Goal: Task Accomplishment & Management: Use online tool/utility

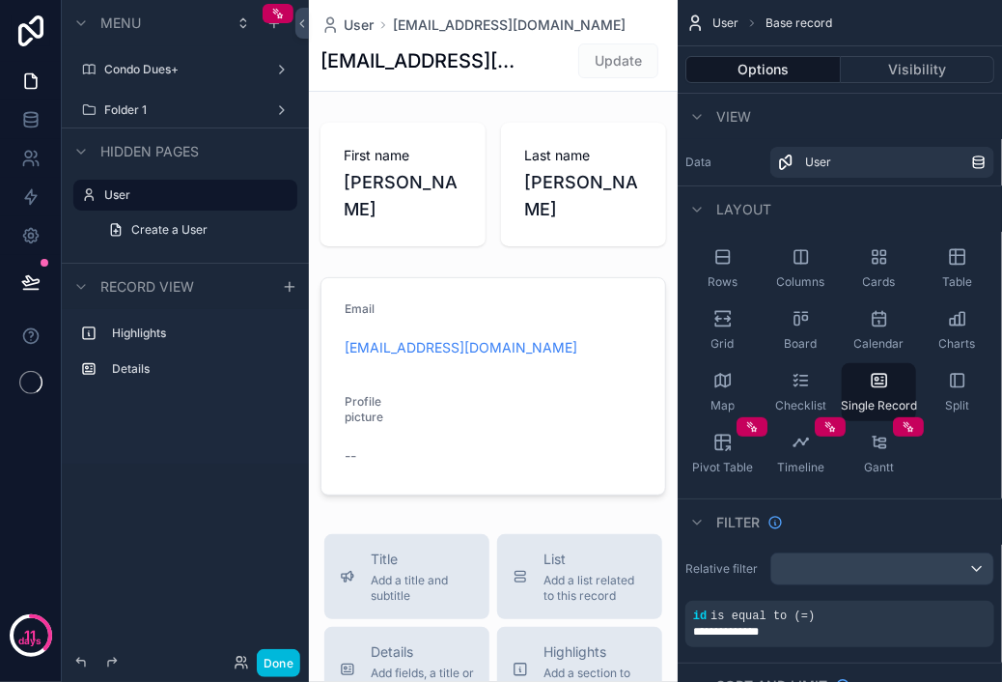
click at [277, 35] on div "Menu" at bounding box center [185, 23] width 247 height 46
click at [276, 32] on div "scrollable content" at bounding box center [274, 23] width 23 height 23
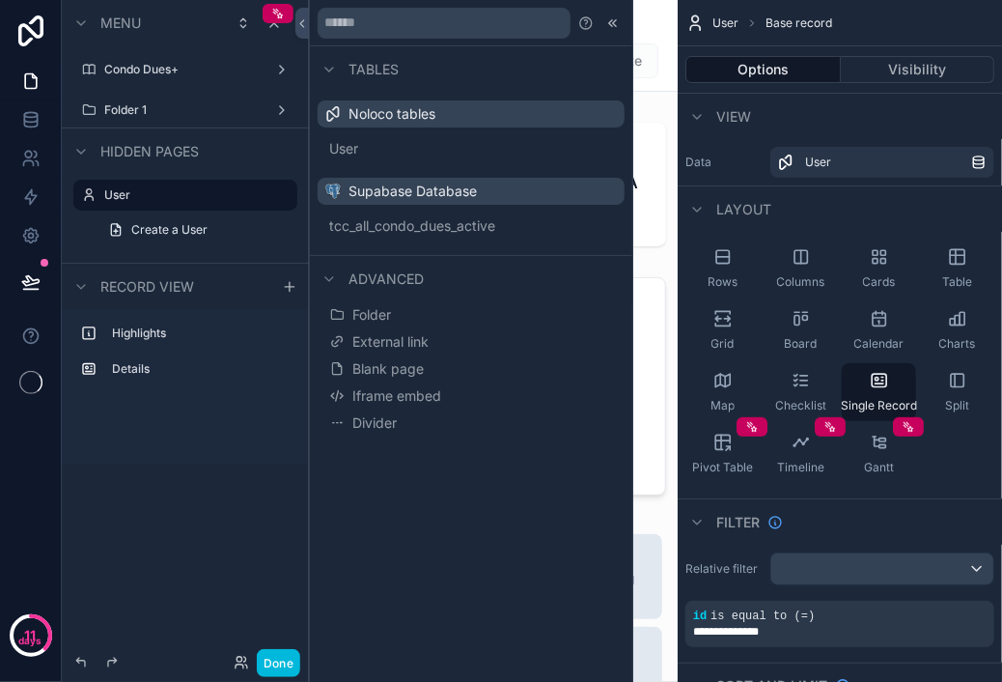
click at [394, 363] on span "Blank page" at bounding box center [387, 368] width 71 height 19
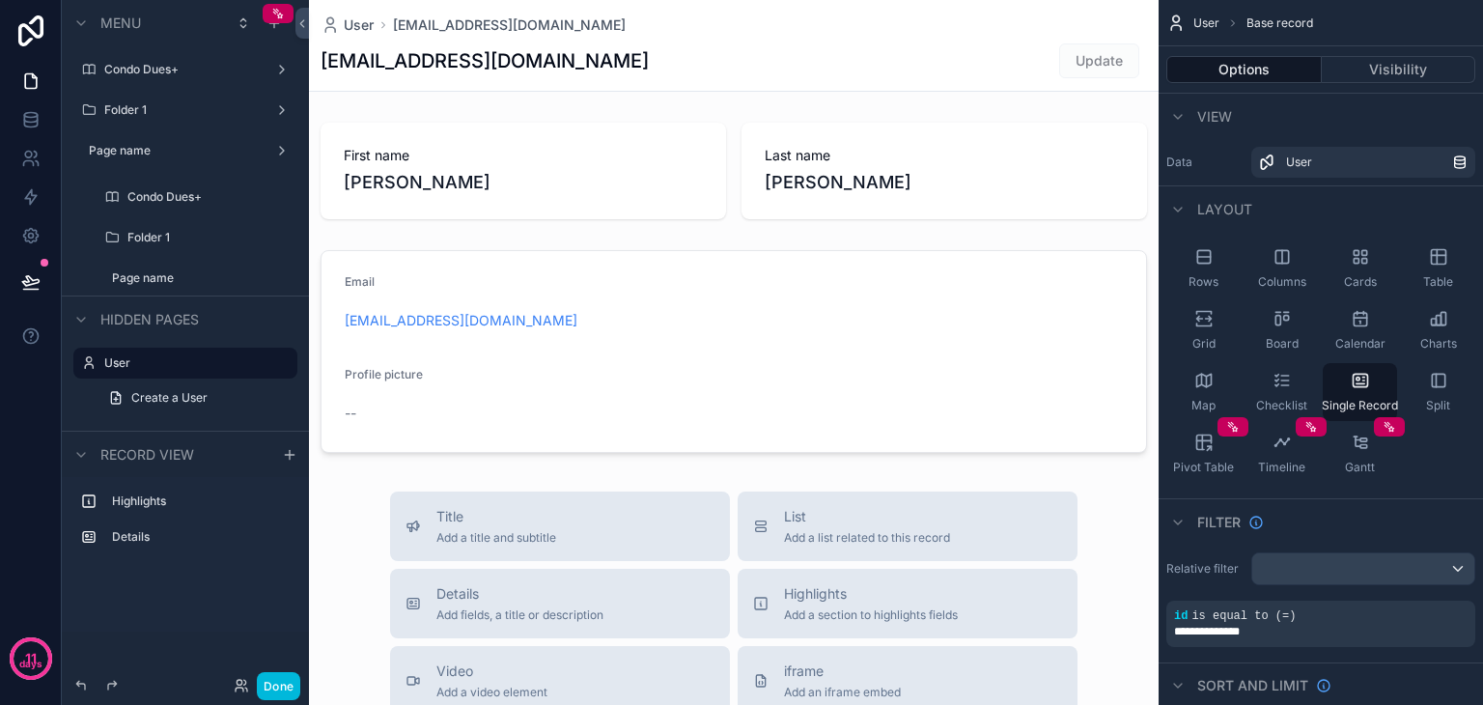
click at [177, 151] on label "Page name" at bounding box center [174, 150] width 170 height 15
click at [177, 284] on label "Page name" at bounding box center [199, 277] width 174 height 15
click at [206, 114] on label "Folder 1" at bounding box center [181, 109] width 154 height 15
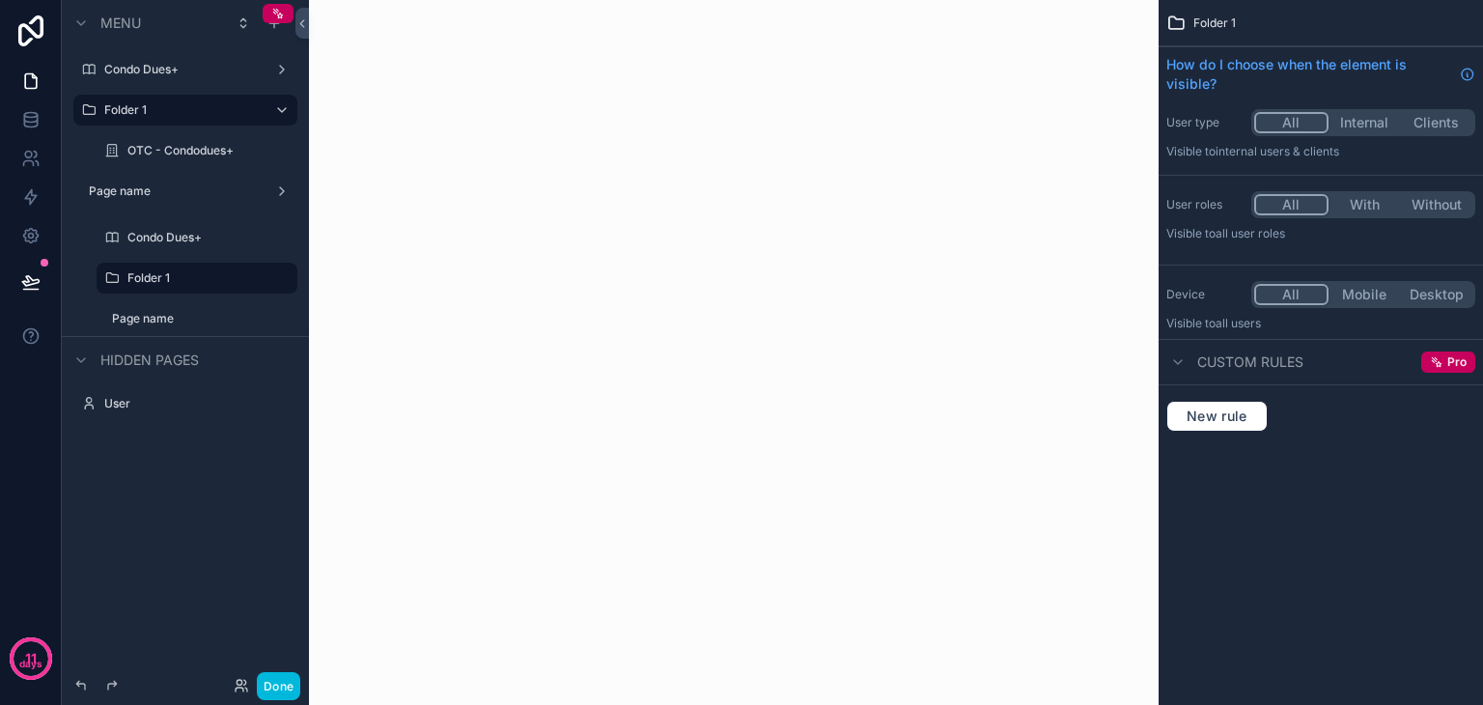
click at [182, 237] on label "Condo Dues+" at bounding box center [206, 237] width 158 height 15
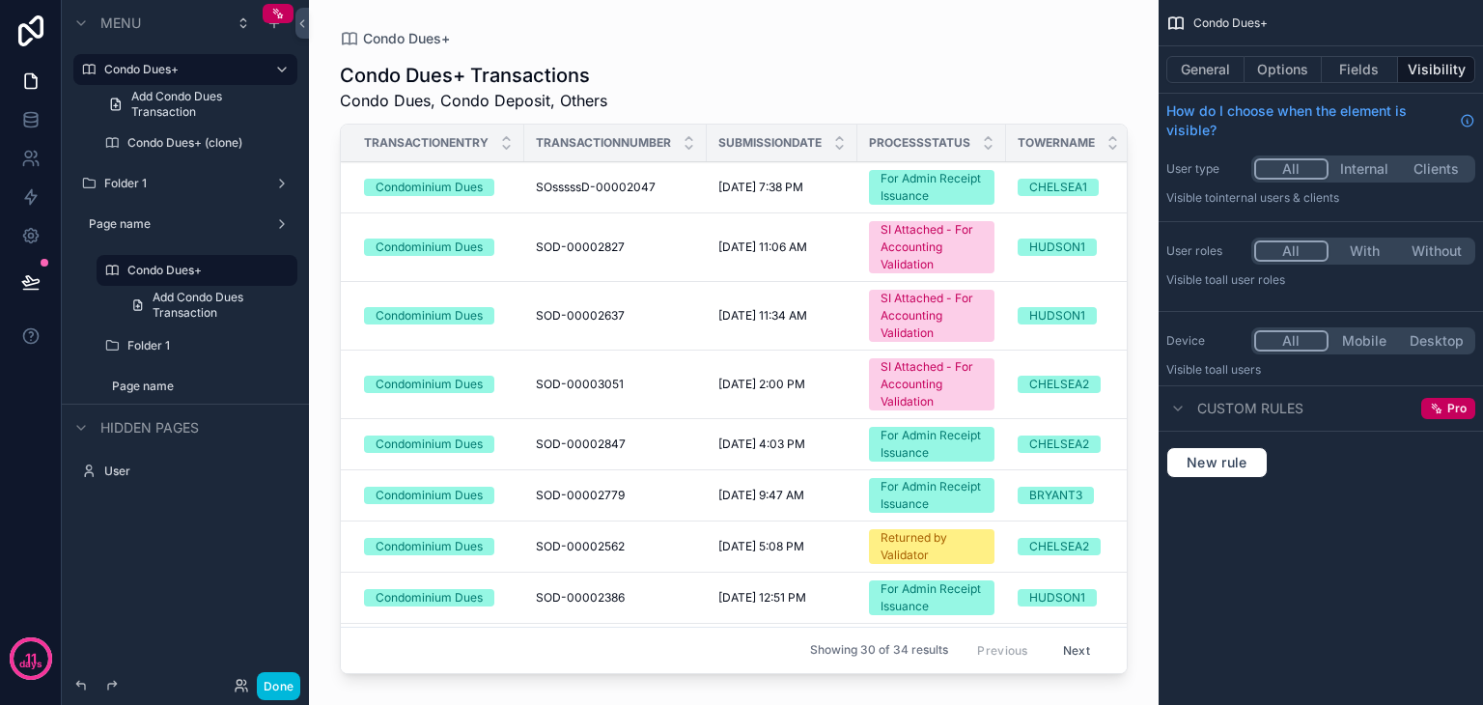
click at [189, 347] on label "Folder 1" at bounding box center [206, 345] width 158 height 15
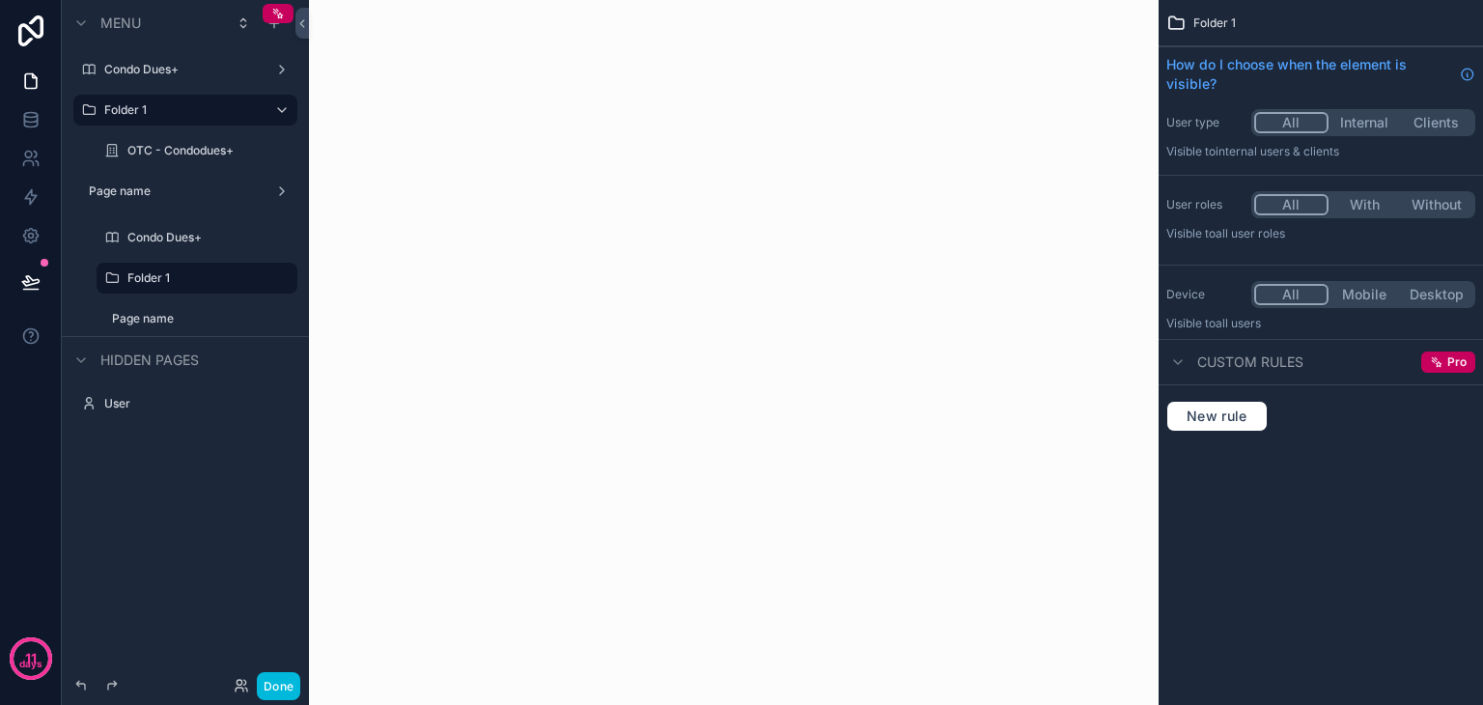
click at [0, 0] on icon "scrollable content" at bounding box center [0, 0] width 0 height 0
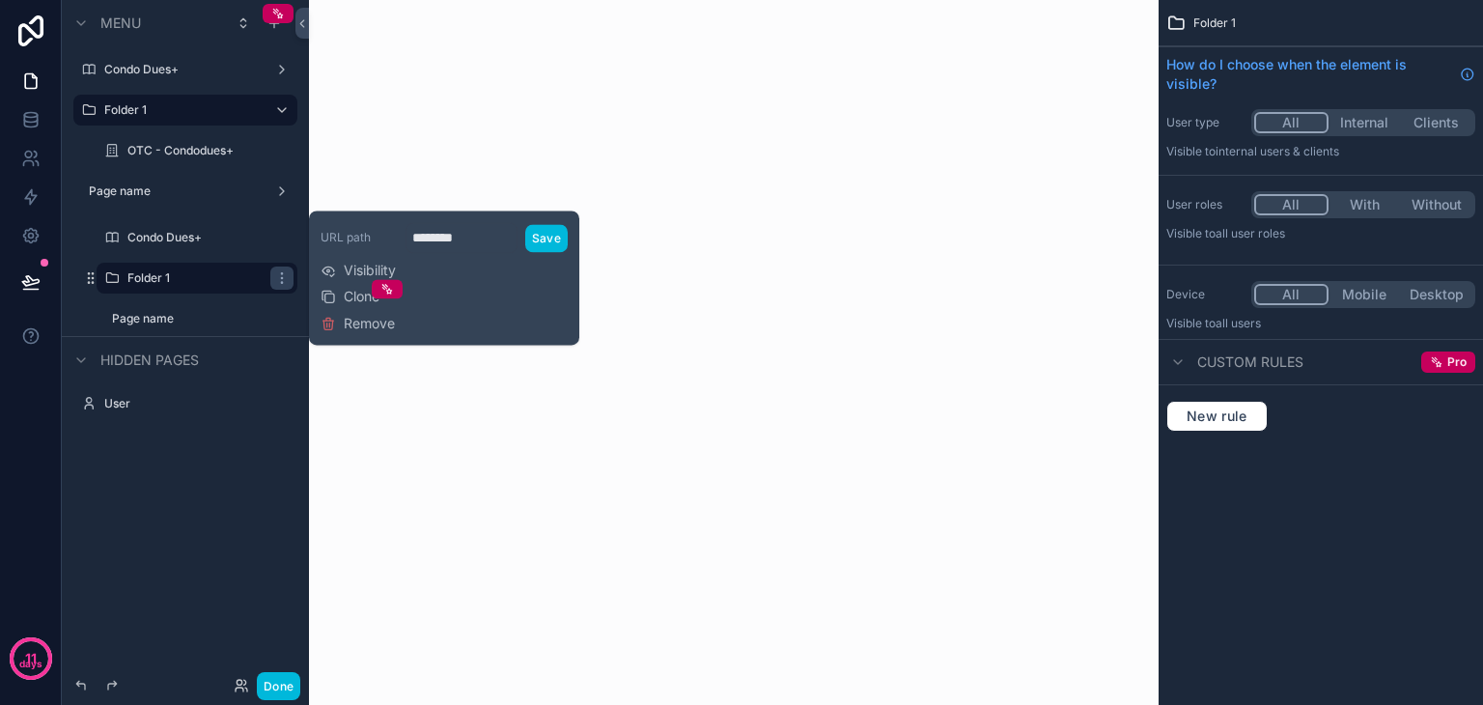
click at [354, 321] on span "Remove" at bounding box center [369, 323] width 51 height 19
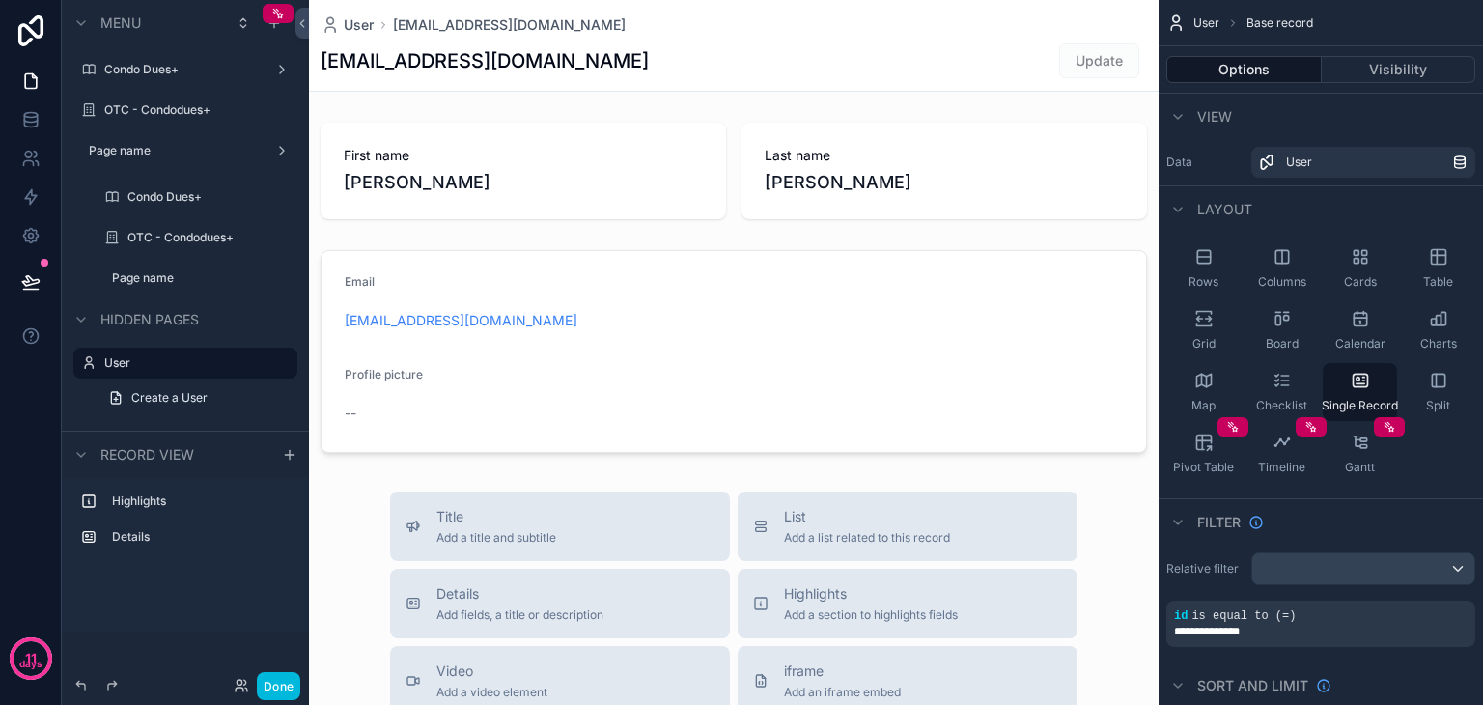
click at [0, 0] on div "scrollable content" at bounding box center [0, 0] width 0 height 0
click at [340, 297] on button "Remove" at bounding box center [358, 291] width 74 height 19
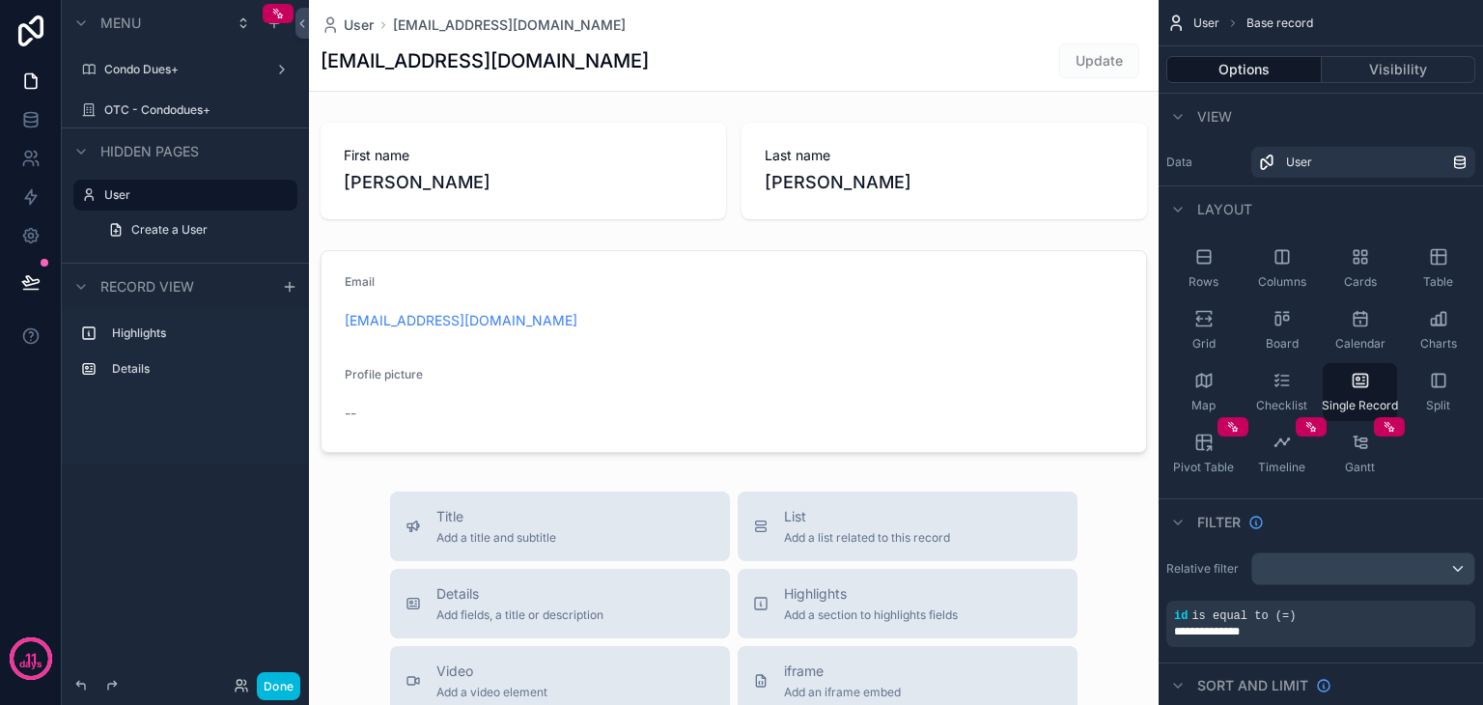
click at [154, 113] on label "OTC - Condodues+" at bounding box center [195, 109] width 182 height 15
click at [209, 62] on div "Condo Dues+" at bounding box center [185, 69] width 162 height 15
click at [162, 70] on label "Condo Dues+" at bounding box center [181, 69] width 154 height 15
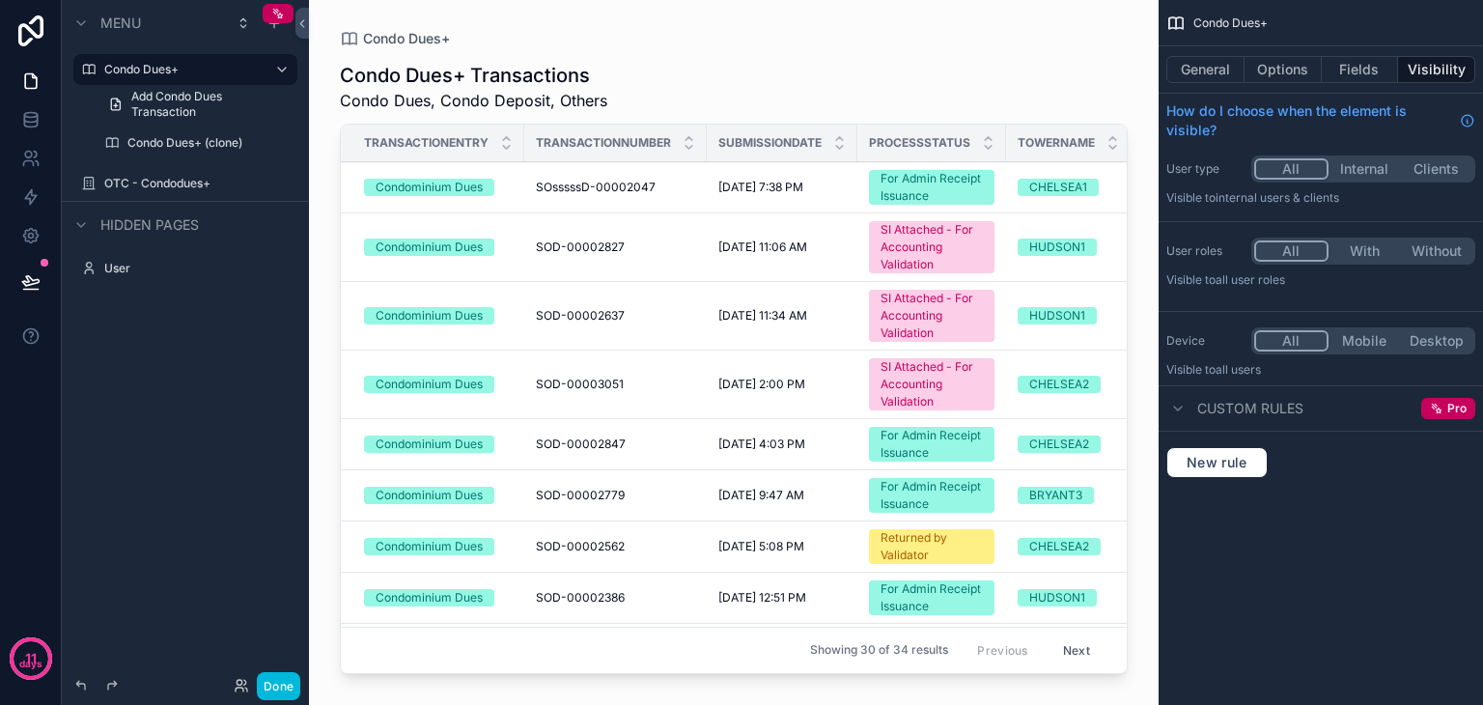
click at [0, 0] on icon "scrollable content" at bounding box center [0, 0] width 0 height 0
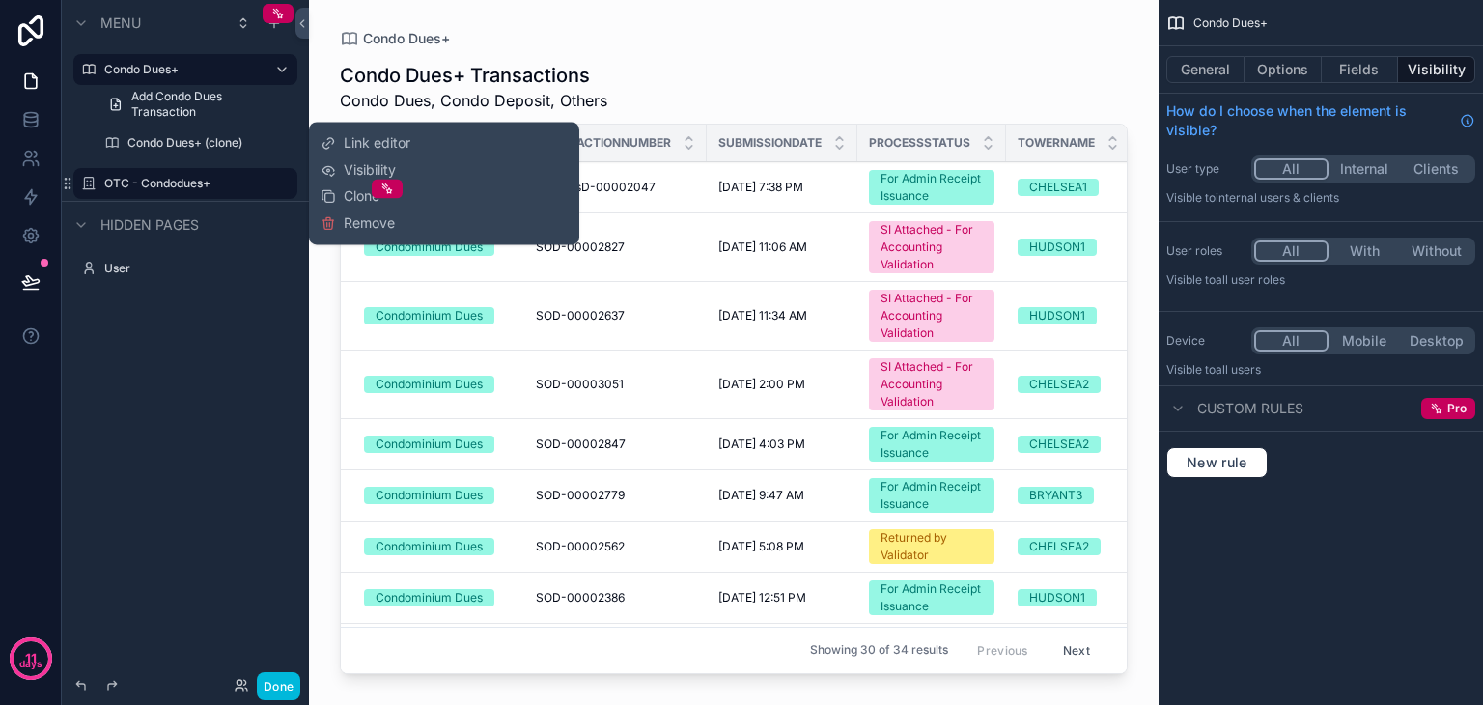
click at [361, 221] on span "Remove" at bounding box center [369, 222] width 51 height 19
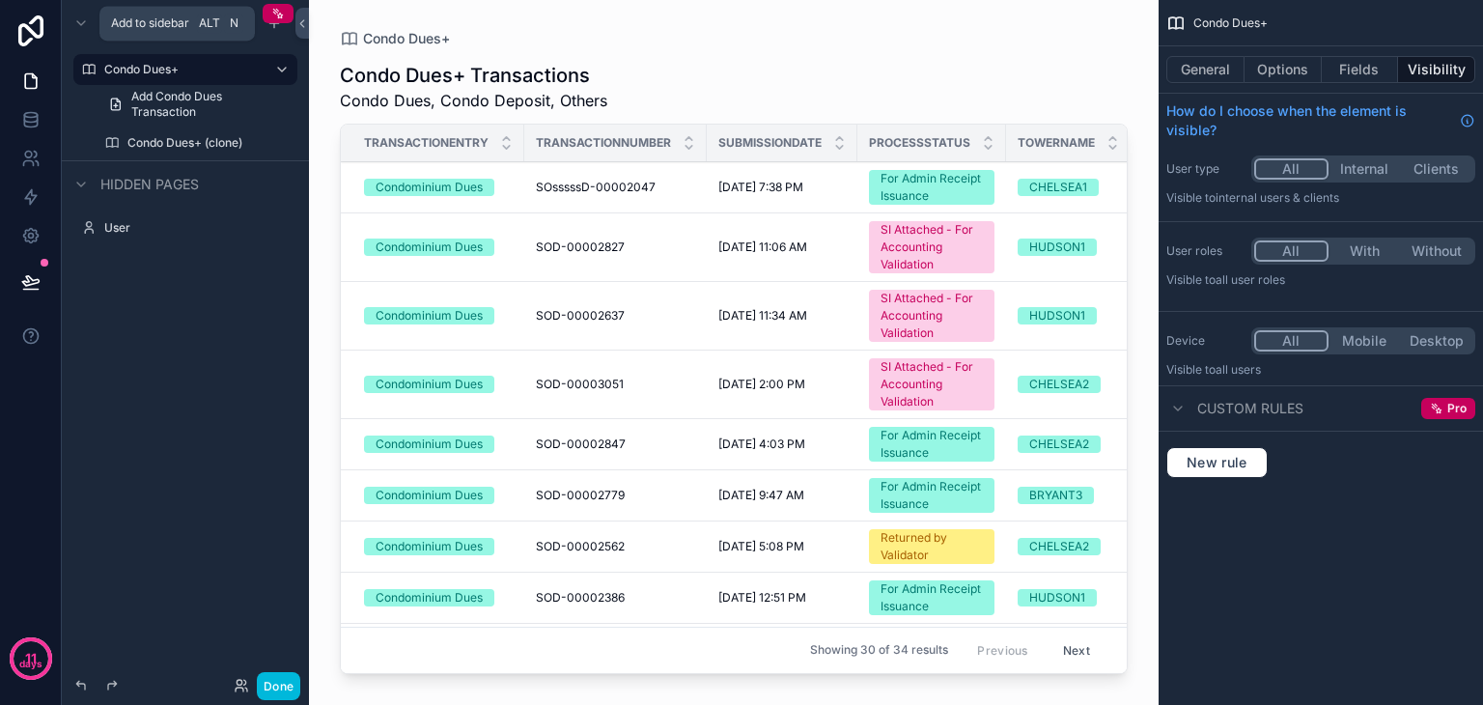
click at [274, 24] on icon "scrollable content" at bounding box center [273, 22] width 15 height 15
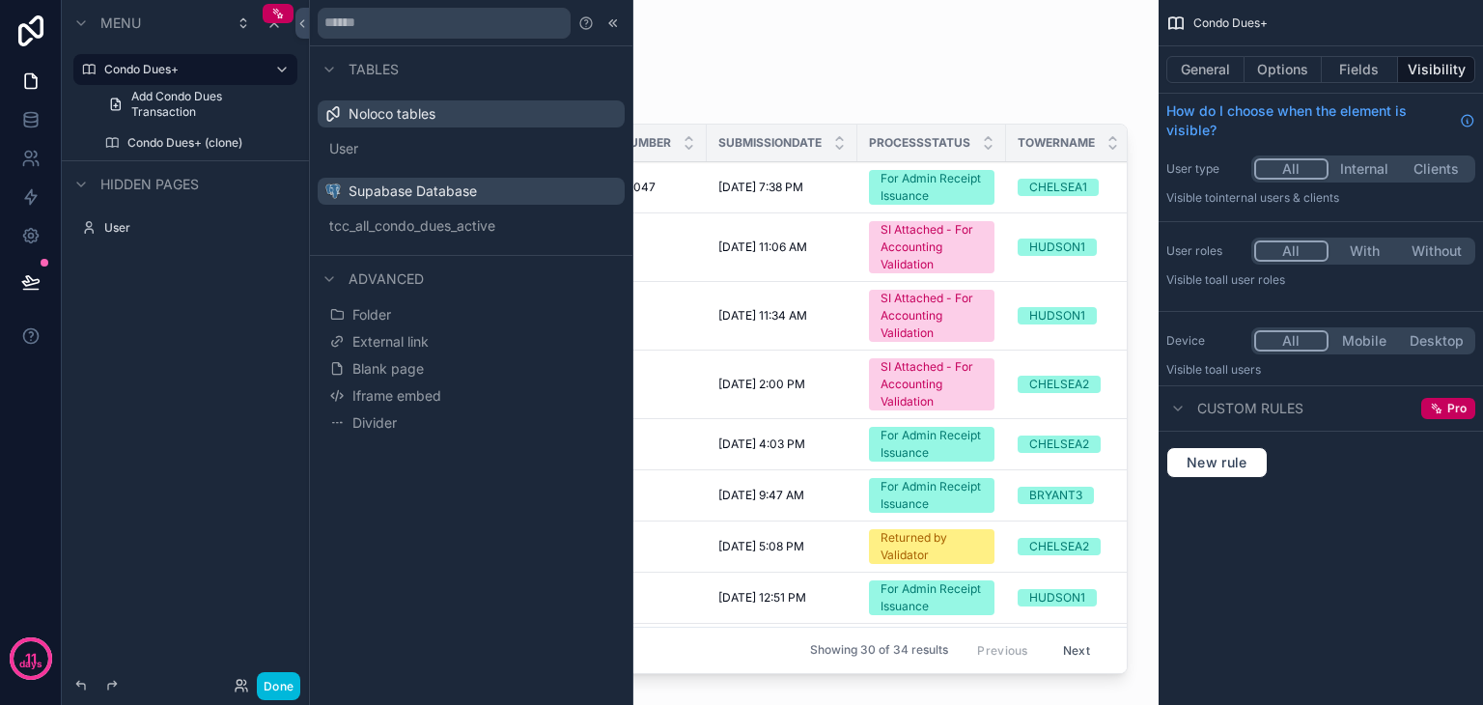
click at [394, 360] on span "Blank page" at bounding box center [387, 368] width 71 height 19
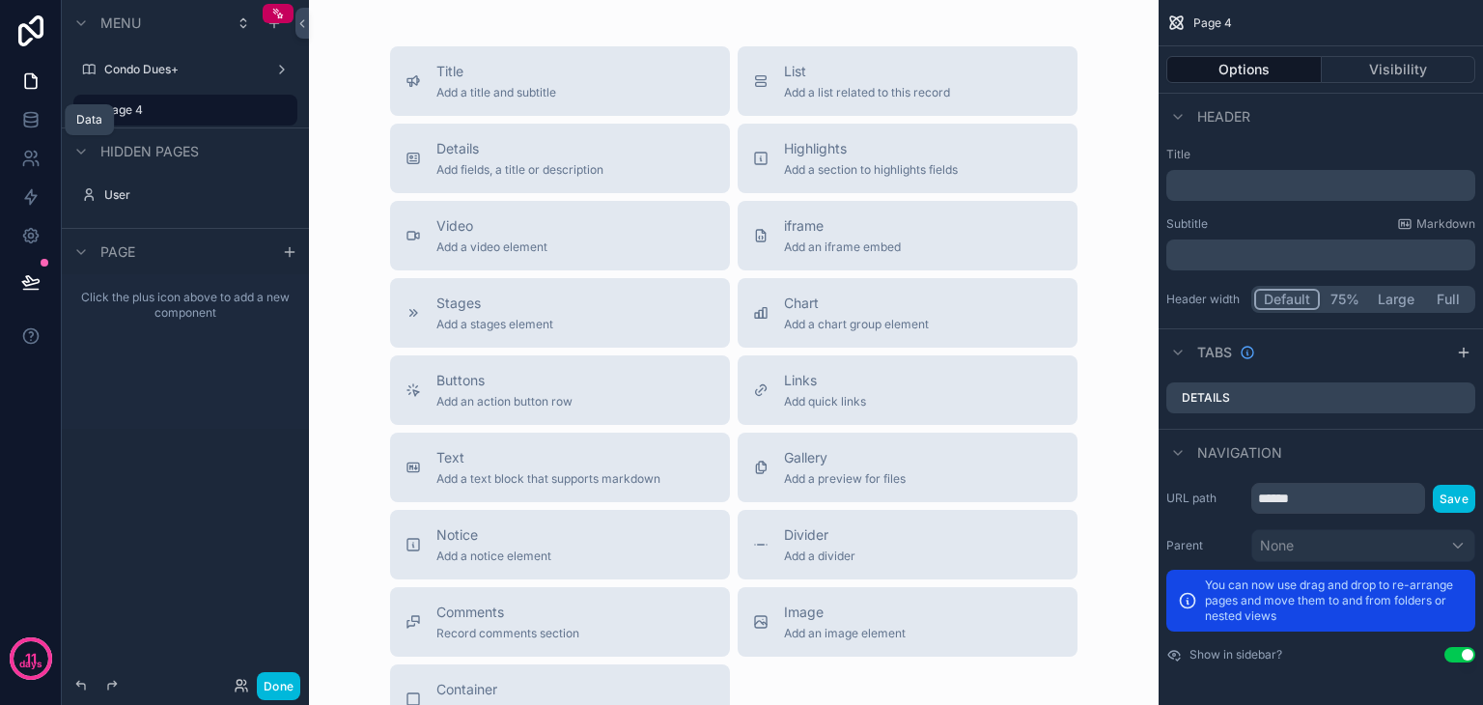
click at [21, 136] on link at bounding box center [30, 119] width 61 height 39
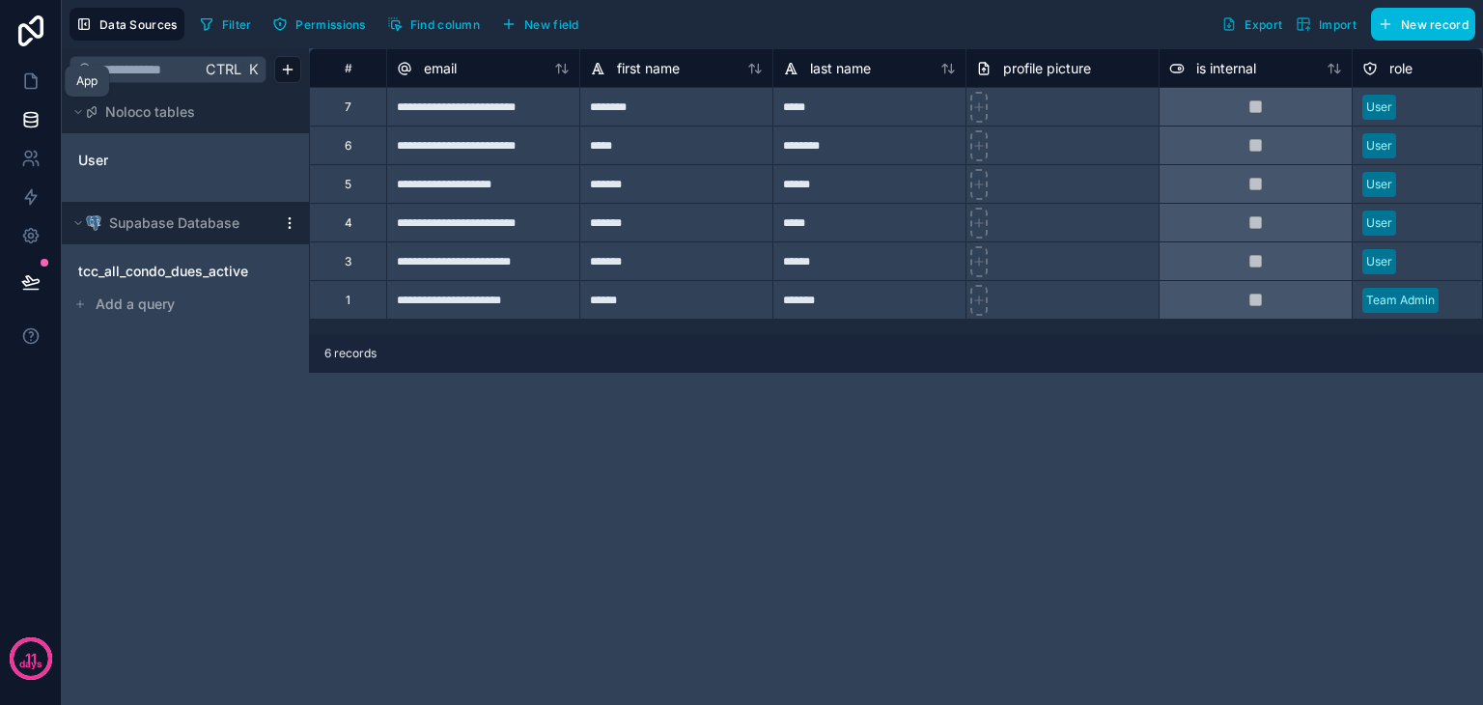
click at [21, 87] on icon at bounding box center [30, 80] width 19 height 19
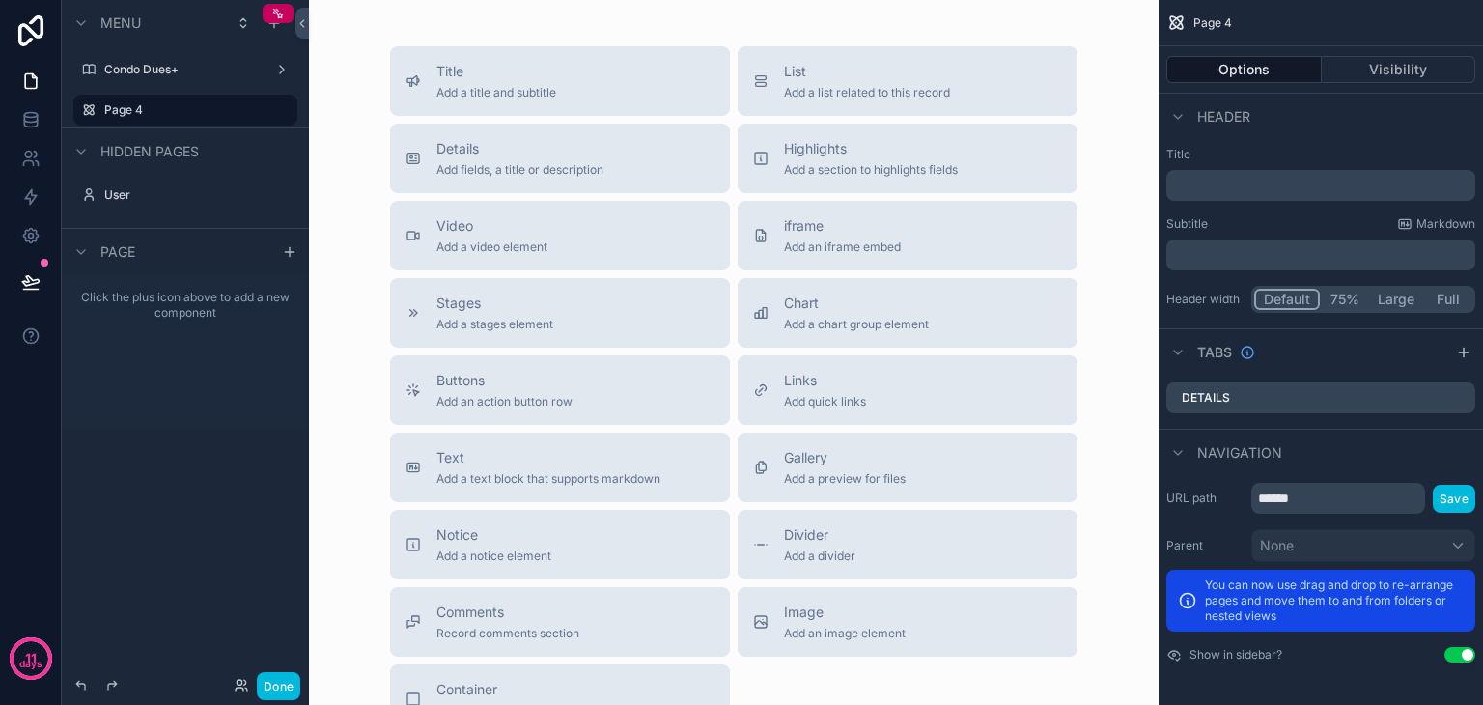
click at [184, 110] on label "Page 4" at bounding box center [195, 109] width 182 height 15
click at [814, 92] on span "Add a list related to this record" at bounding box center [867, 92] width 166 height 15
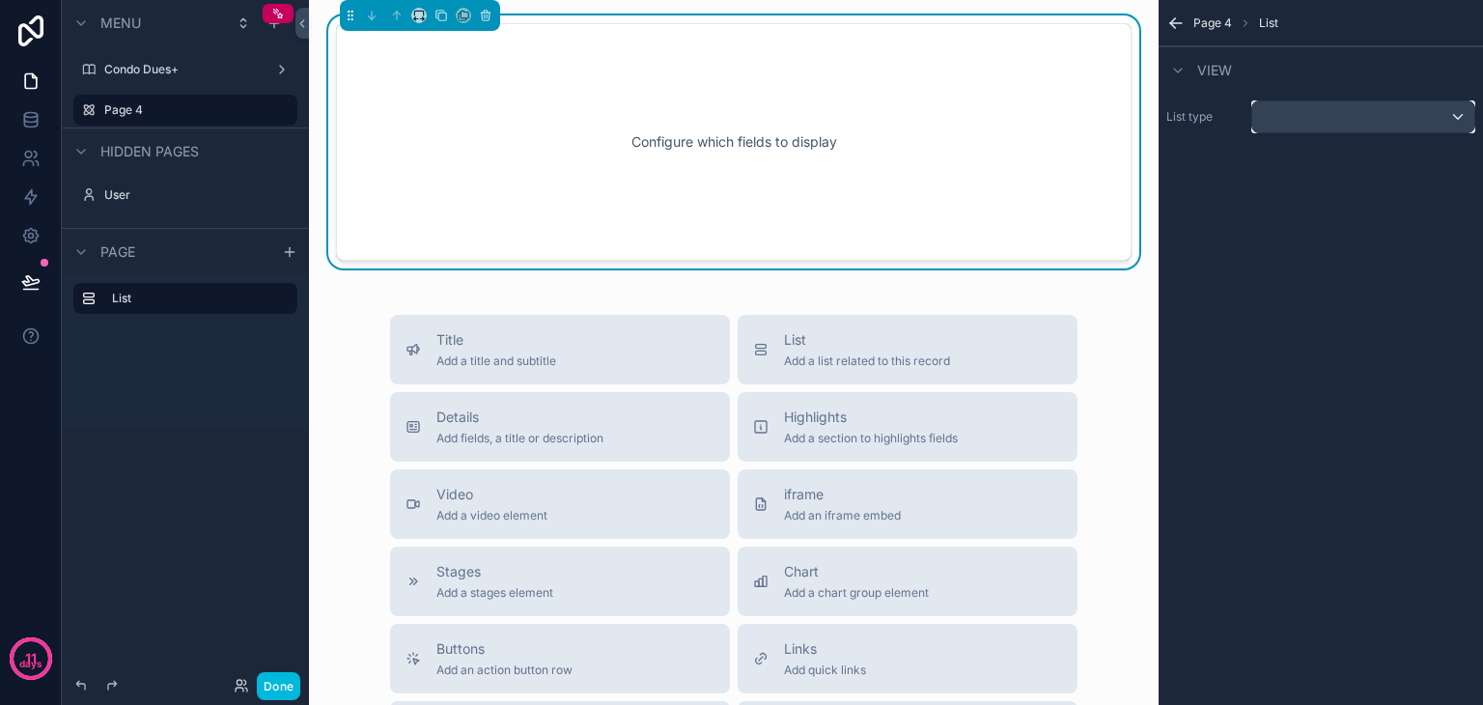
click at [1001, 125] on div "scrollable content" at bounding box center [1363, 116] width 222 height 31
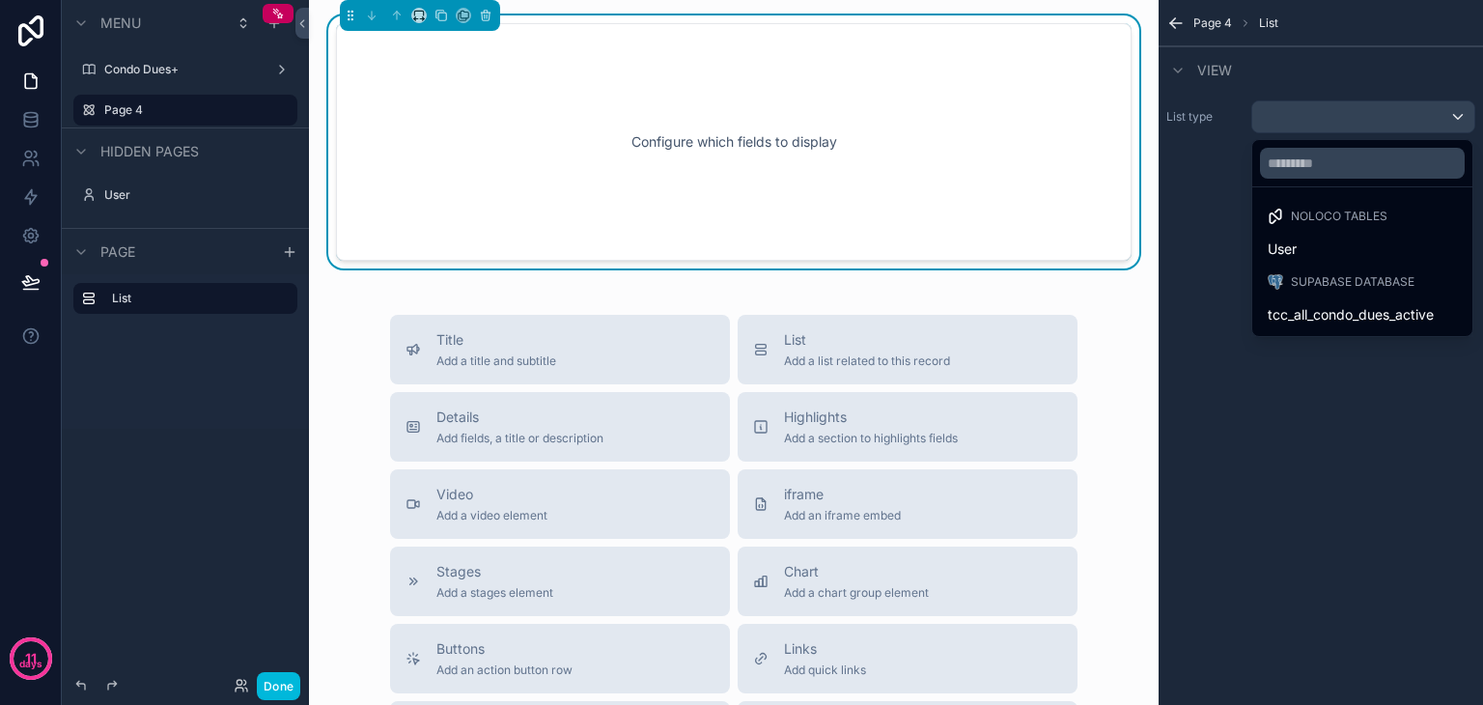
click at [1001, 307] on span "tcc_all_condo_dues_active" at bounding box center [1351, 314] width 166 height 23
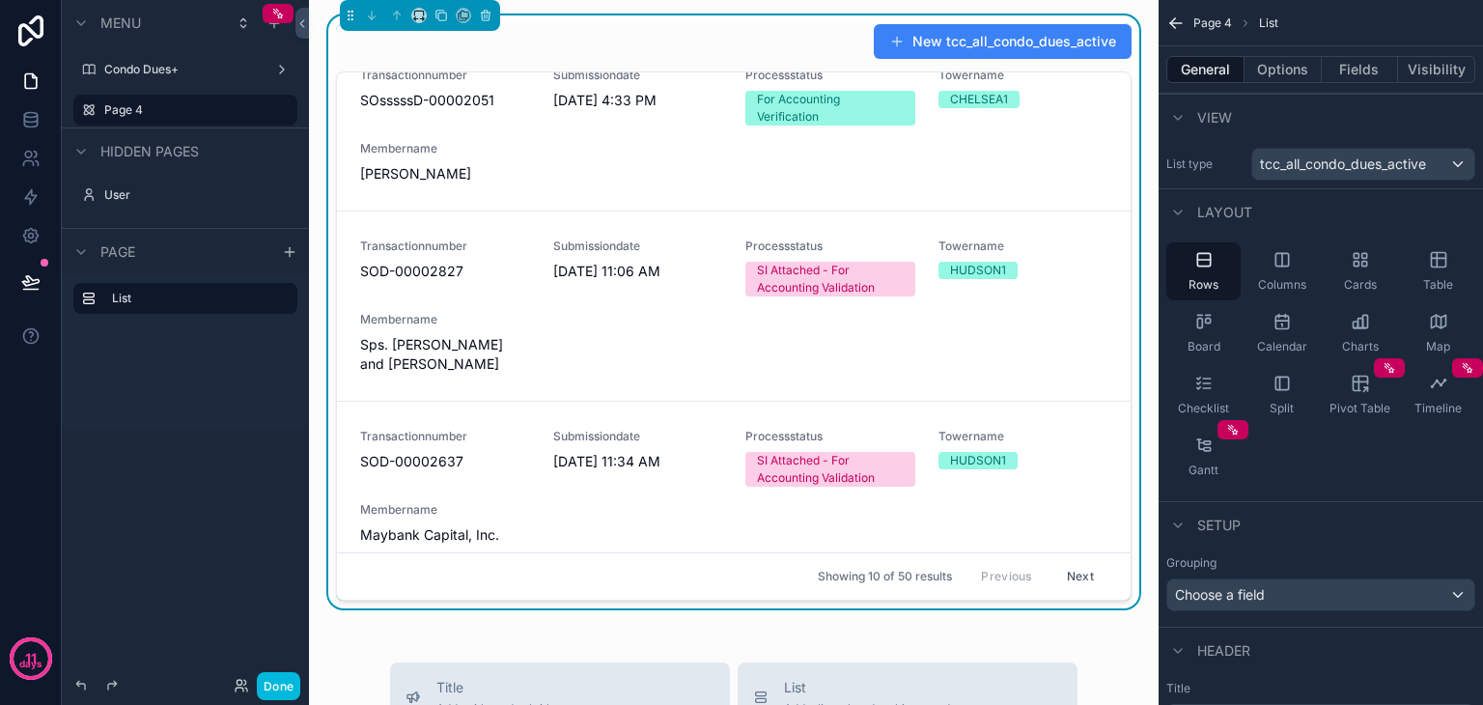
scroll to position [201, 0]
